Goal: Information Seeking & Learning: Compare options

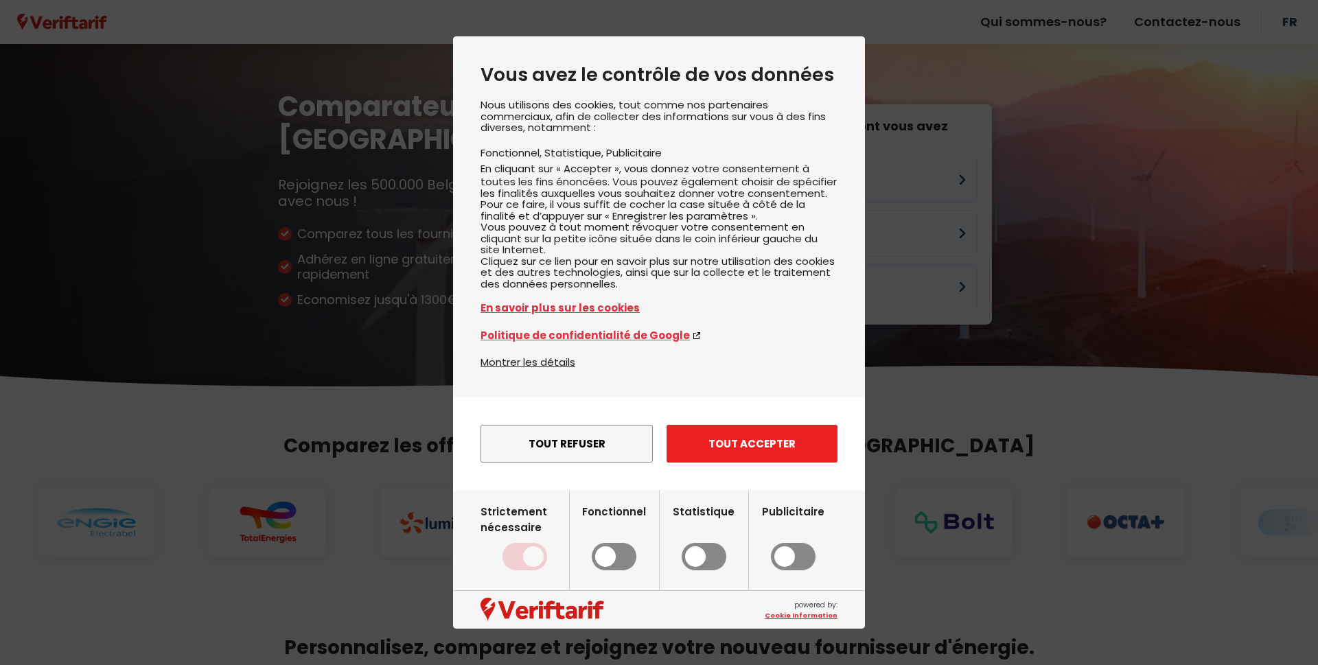
click at [728, 459] on button "Tout accepter" at bounding box center [752, 444] width 171 height 38
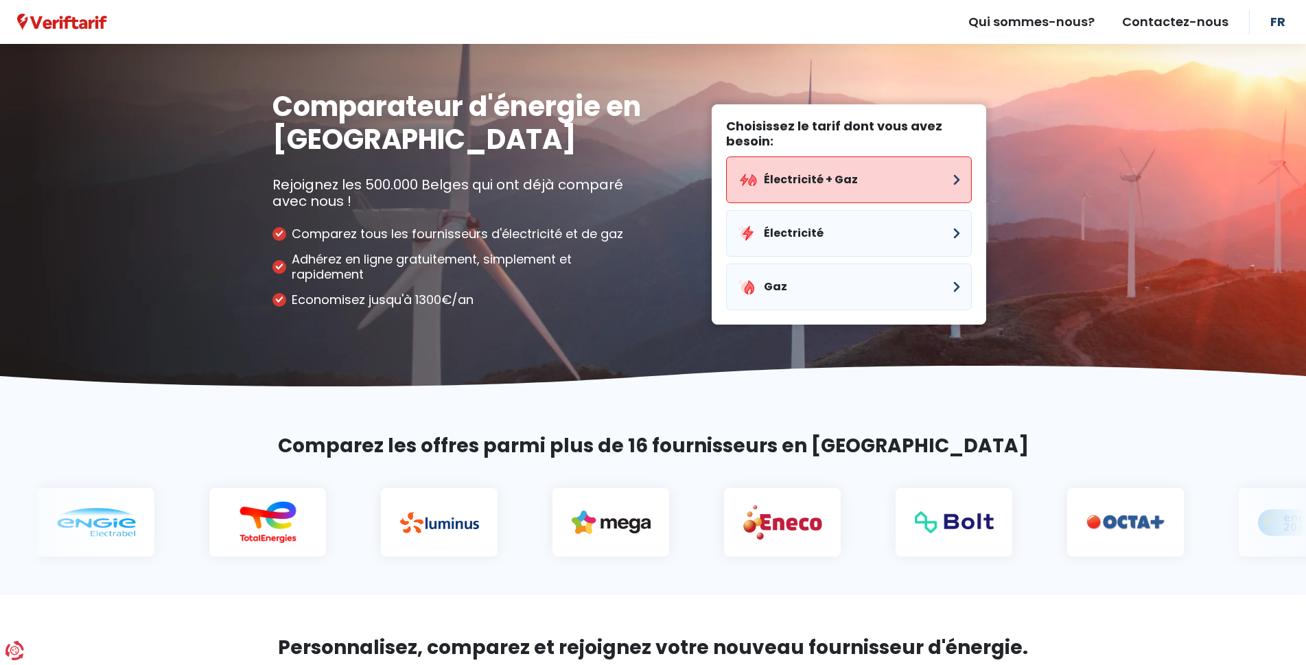
click at [838, 187] on button "Électricité + Gaz" at bounding box center [849, 180] width 246 height 47
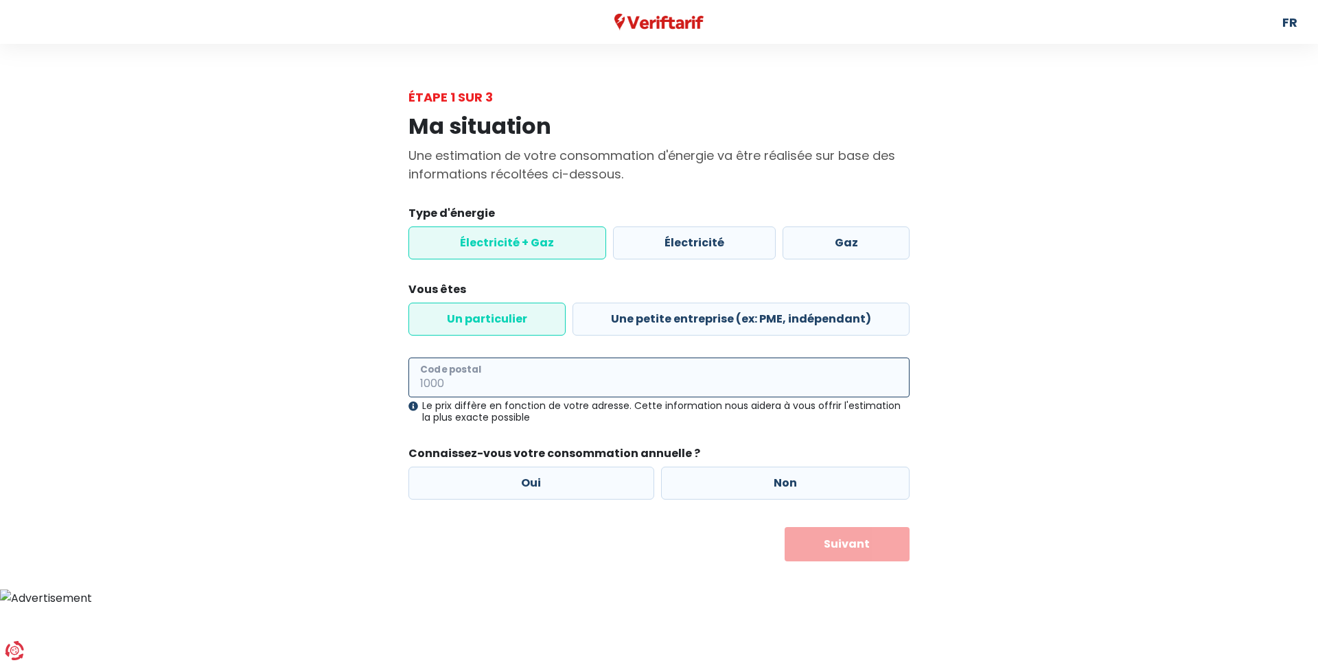
click at [543, 383] on input "Code postal" at bounding box center [658, 378] width 501 height 40
click at [543, 383] on input "6000" at bounding box center [658, 378] width 501 height 40
type input "6000"
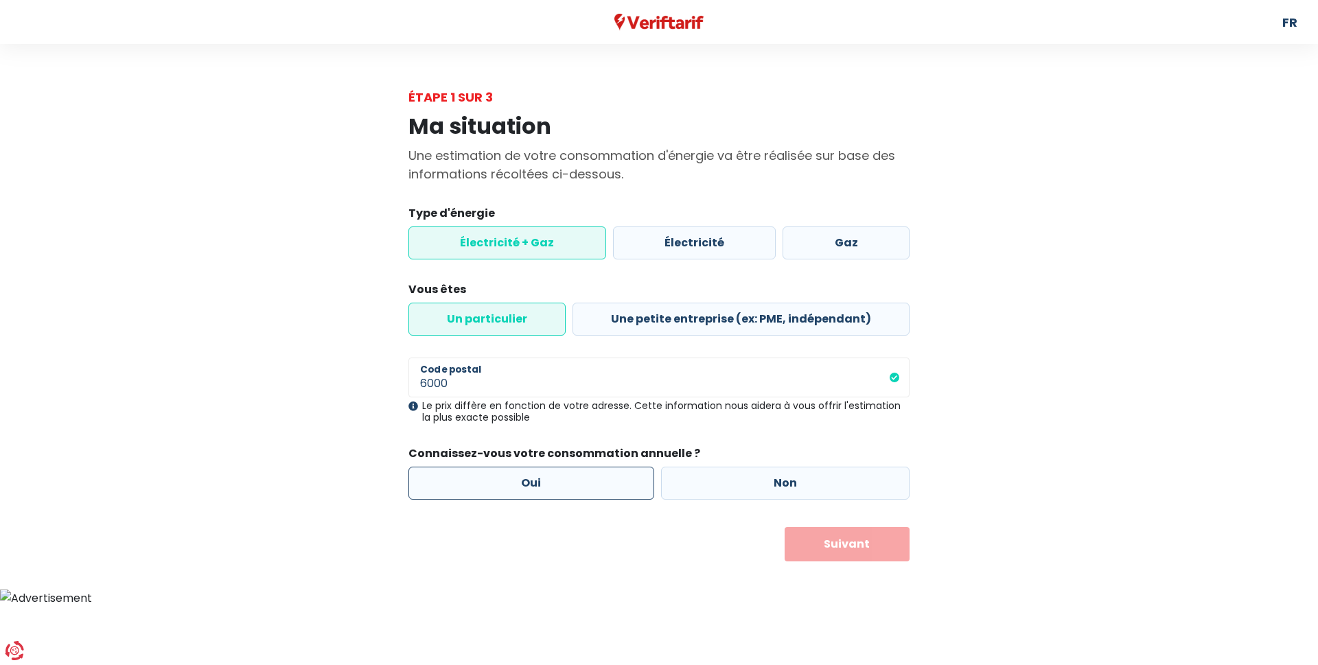
click at [540, 487] on label "Oui" at bounding box center [531, 483] width 246 height 33
click at [540, 487] on input "Oui" at bounding box center [531, 483] width 246 height 33
radio input "true"
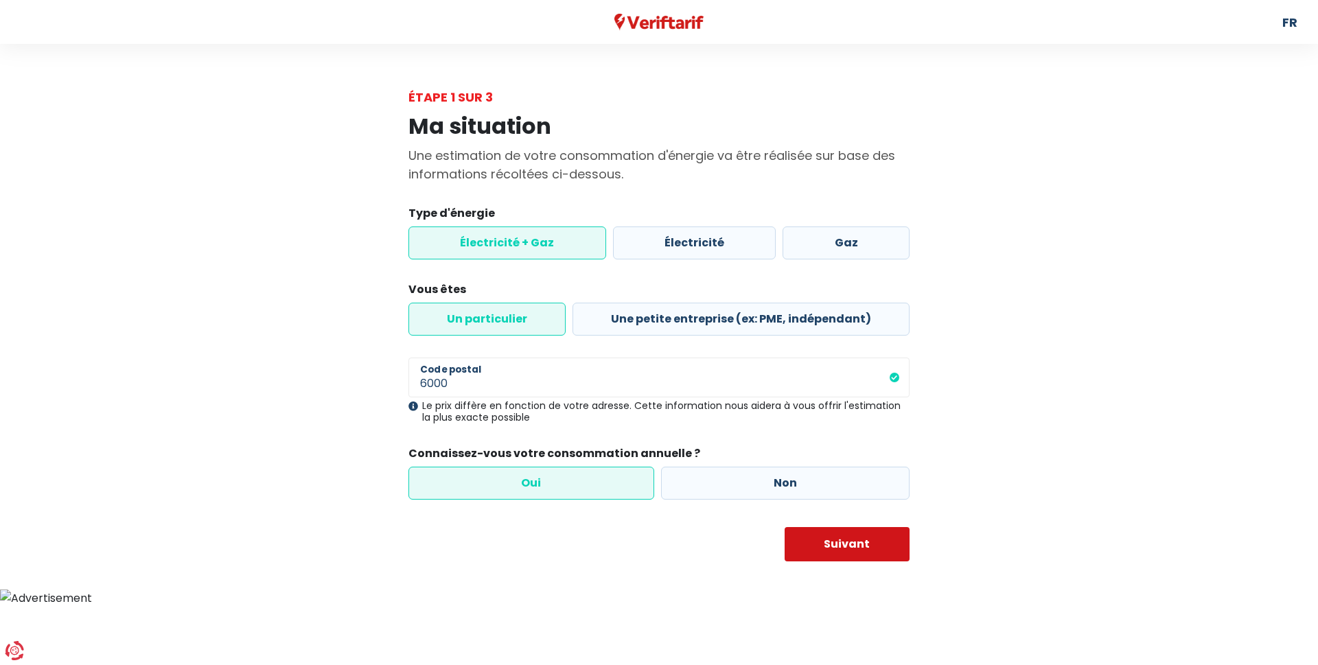
click at [855, 546] on button "Suivant" at bounding box center [848, 544] width 126 height 34
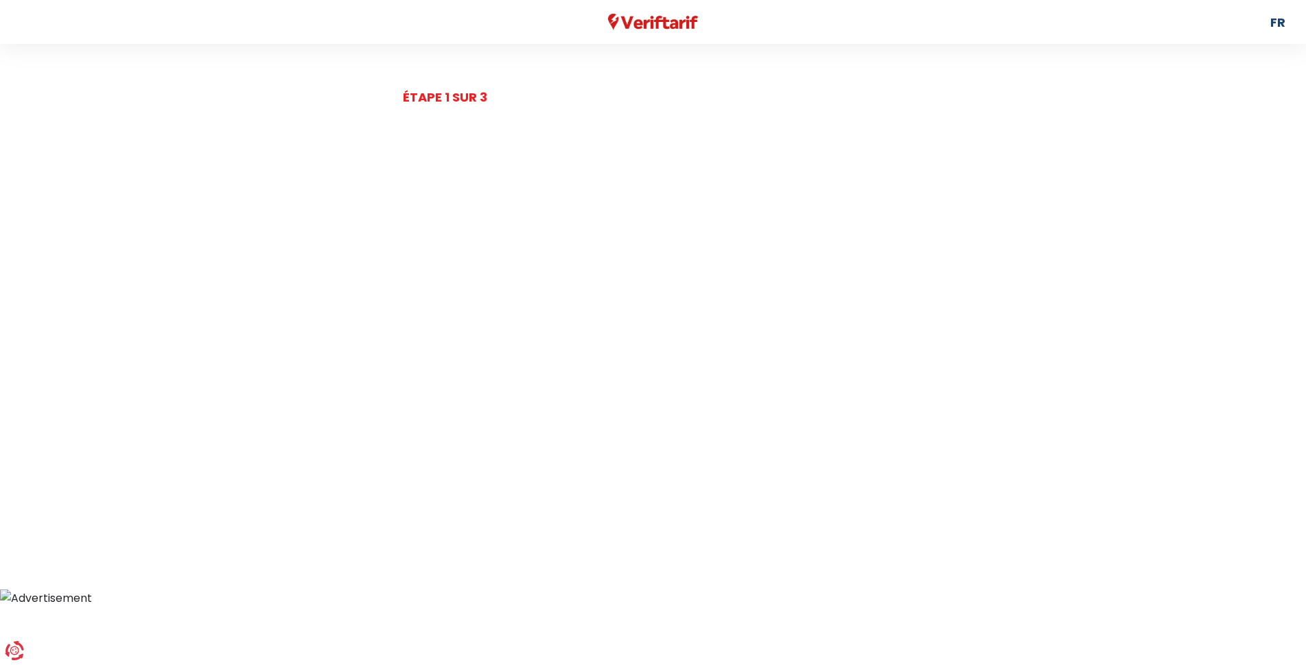
select select
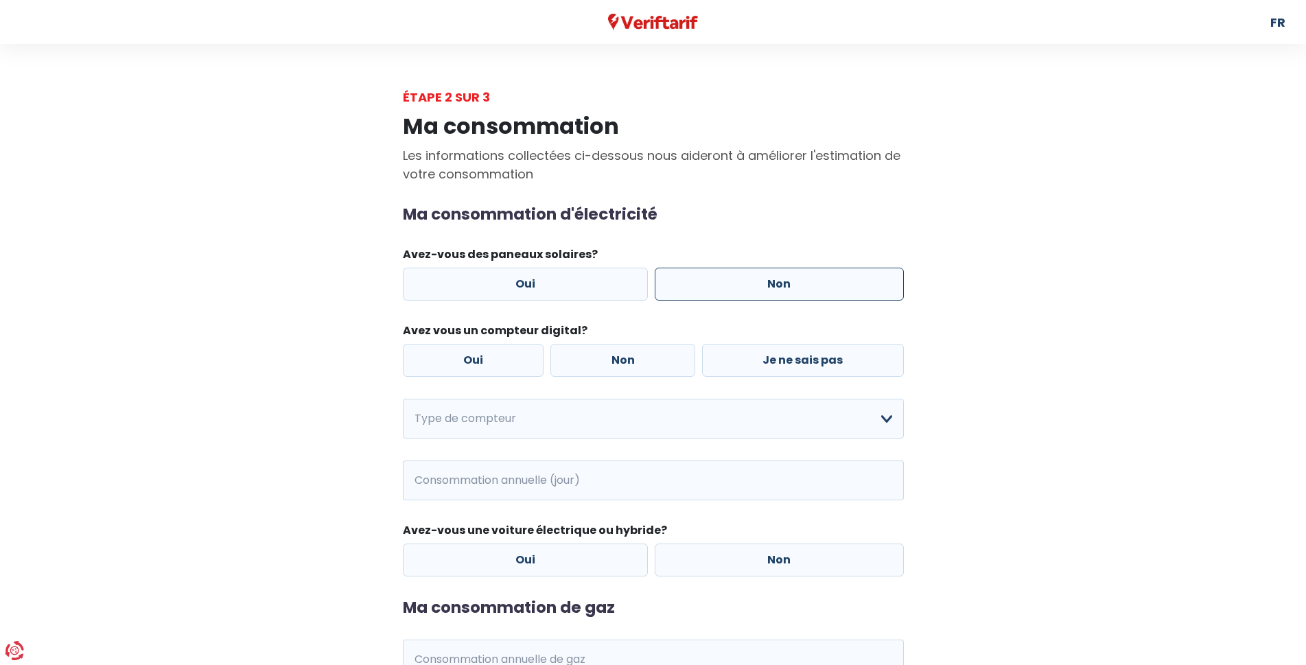
click at [752, 288] on label "Non" at bounding box center [779, 284] width 249 height 33
click at [752, 288] on input "Non" at bounding box center [779, 284] width 249 height 33
radio input "true"
click at [602, 366] on label "Non" at bounding box center [623, 360] width 145 height 33
click at [602, 366] on input "Non" at bounding box center [623, 360] width 145 height 33
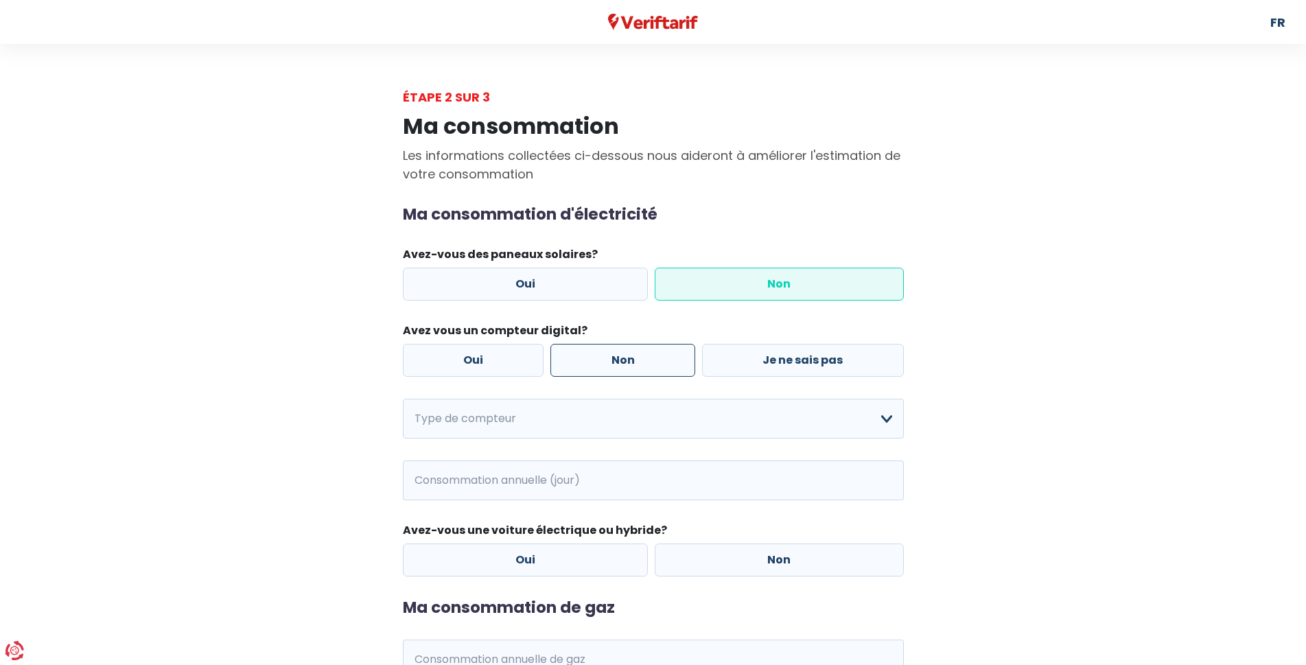
radio input "true"
click at [883, 418] on select "Mono-horaire Bi-horaire Mono-horaire + exclusif nuit Bi-horaire + exclusif nuit…" at bounding box center [653, 419] width 501 height 40
select select "day_night_bi_hourly"
click at [403, 399] on select "Mono-horaire Bi-horaire Mono-horaire + exclusif nuit Bi-horaire + exclusif nuit…" at bounding box center [653, 419] width 501 height 40
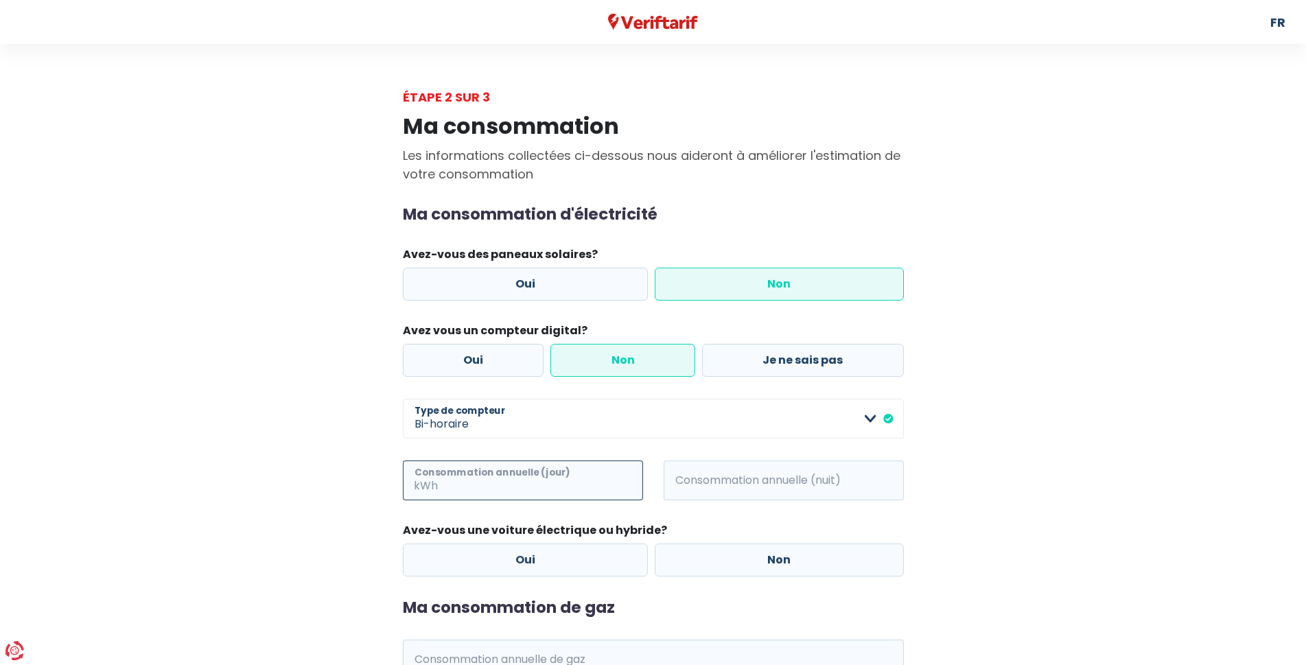
click at [520, 482] on input "Consommation annuelle (jour)" at bounding box center [542, 481] width 203 height 40
drag, startPoint x: 470, startPoint y: 488, endPoint x: 439, endPoint y: 487, distance: 30.9
click at [441, 487] on input "3500" at bounding box center [542, 481] width 203 height 40
type input "1800"
click at [685, 481] on span "kWh" at bounding box center [683, 481] width 38 height 40
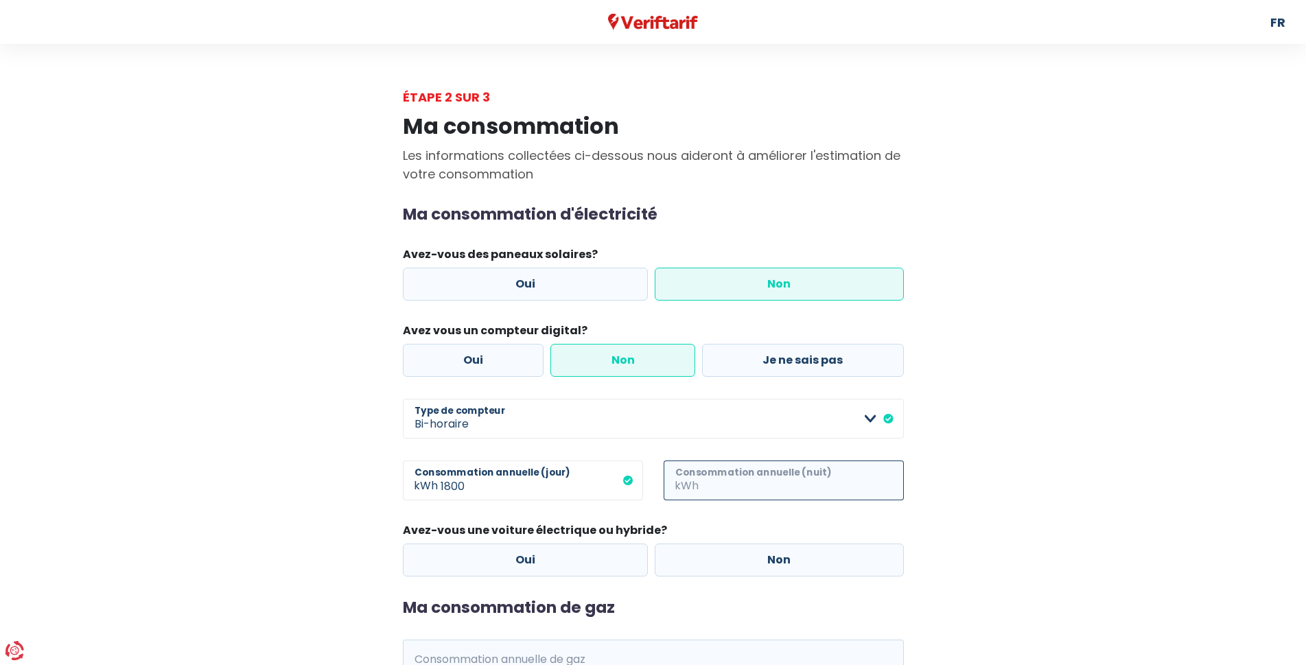
click at [720, 484] on input "Consommation annuelle (nuit)" at bounding box center [803, 481] width 203 height 40
type input "1700"
click at [748, 556] on label "Non" at bounding box center [779, 560] width 249 height 33
click at [748, 556] on input "Non" at bounding box center [779, 560] width 249 height 33
radio input "true"
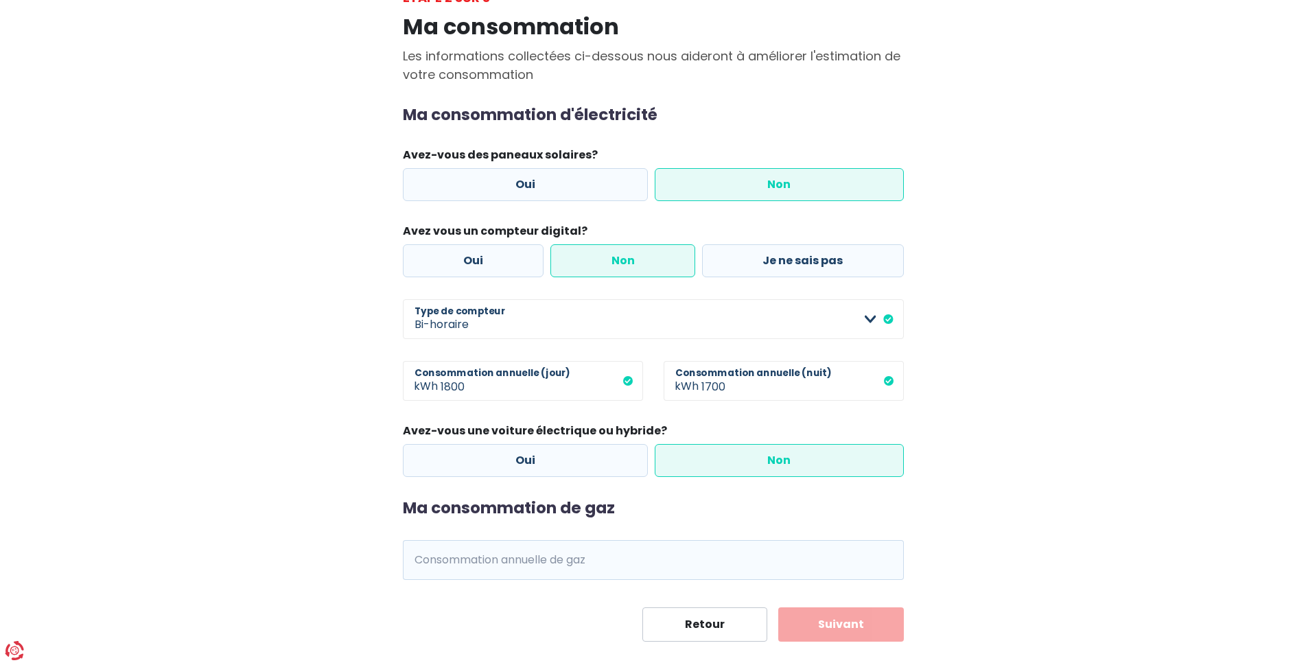
scroll to position [100, 0]
click at [542, 564] on input "Consommation annuelle de gaz" at bounding box center [672, 560] width 463 height 40
type input "3600"
click at [824, 625] on button "Suivant" at bounding box center [842, 625] width 126 height 34
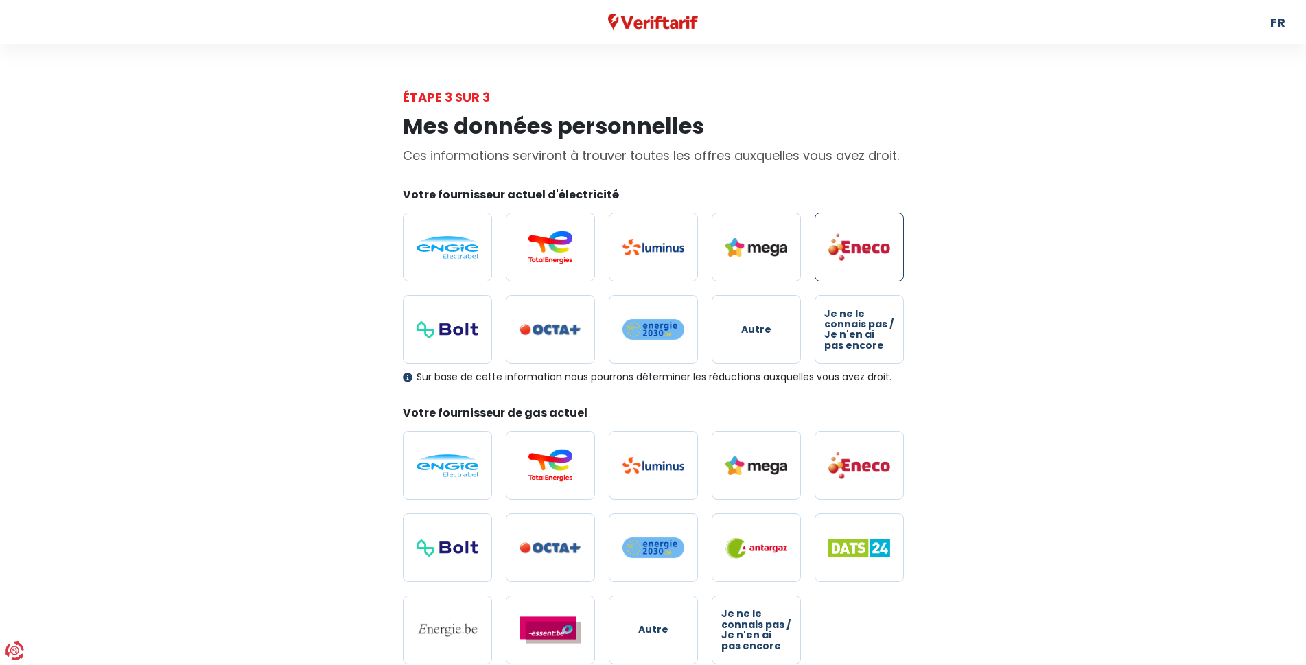
click at [850, 258] on img at bounding box center [860, 247] width 62 height 29
click at [850, 258] on input "radio" at bounding box center [859, 247] width 89 height 69
radio input "true"
click at [862, 465] on img at bounding box center [860, 465] width 62 height 29
click at [862, 465] on input "radio" at bounding box center [859, 465] width 89 height 69
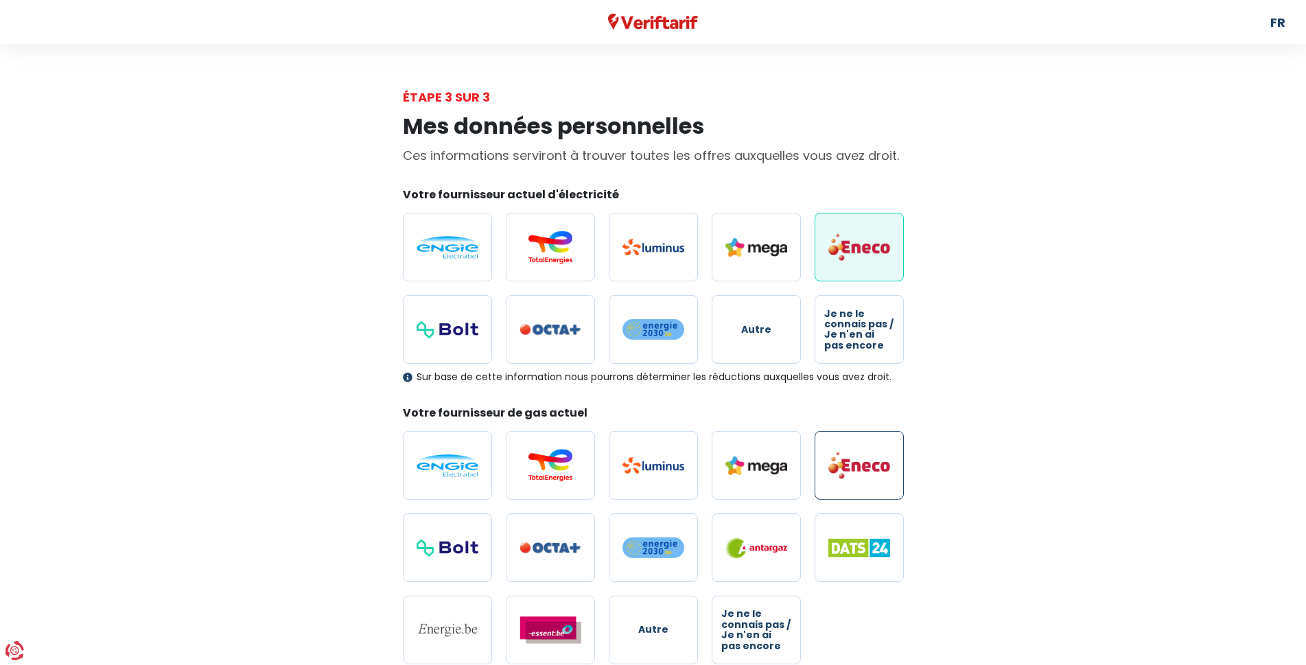
radio input "true"
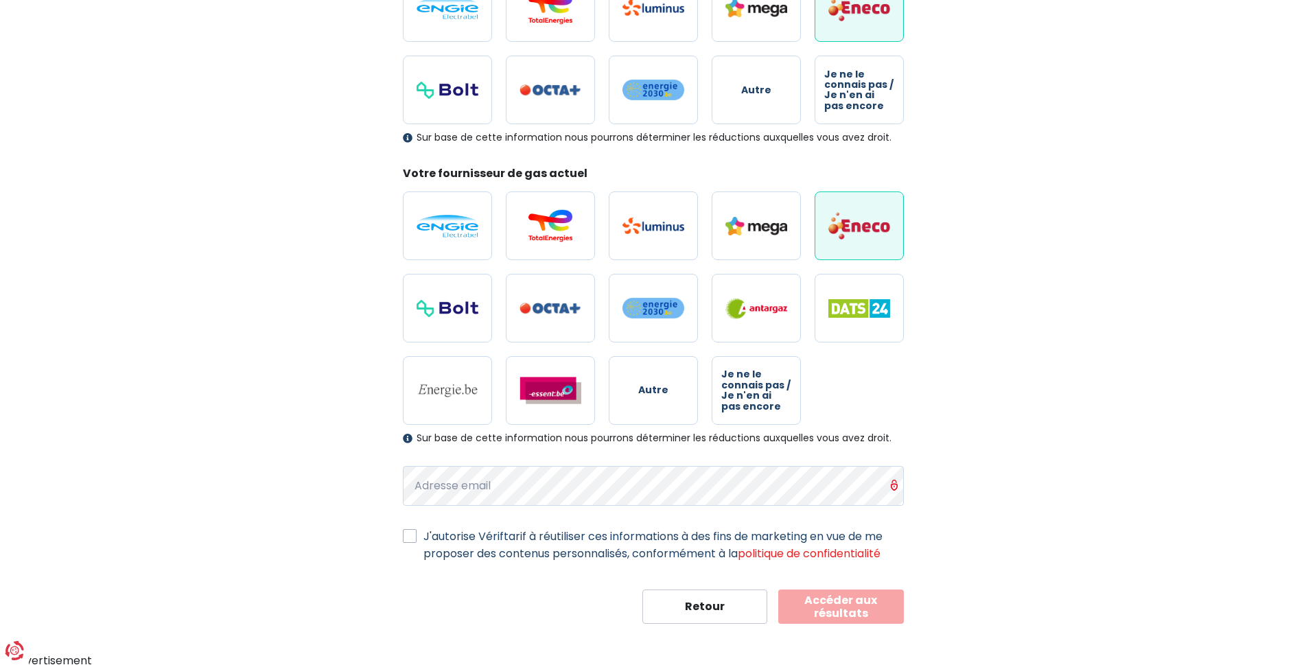
scroll to position [243, 0]
